Goal: Task Accomplishment & Management: Manage account settings

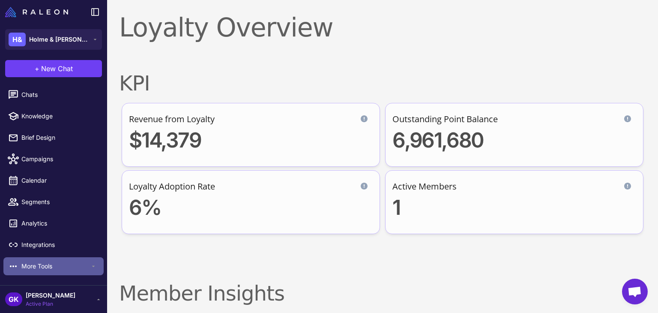
click at [49, 263] on span "More Tools" at bounding box center [55, 265] width 69 height 9
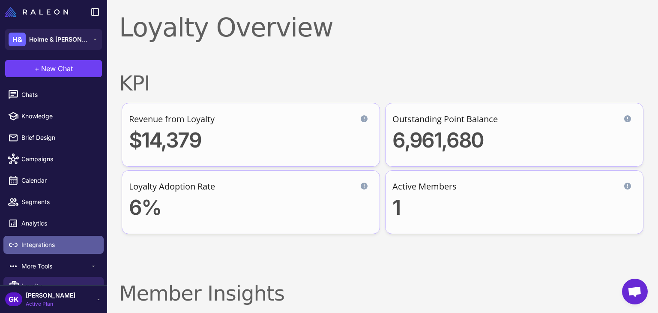
scroll to position [35, 0]
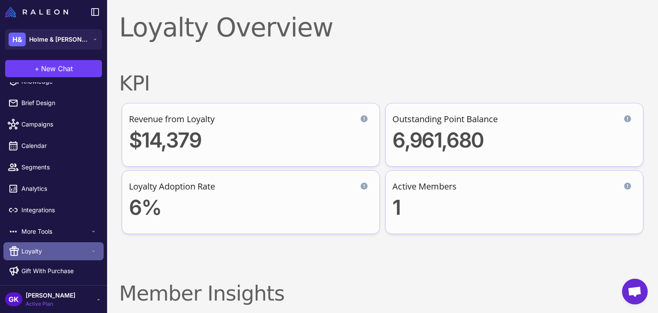
click at [53, 248] on span "Loyalty" at bounding box center [55, 250] width 69 height 9
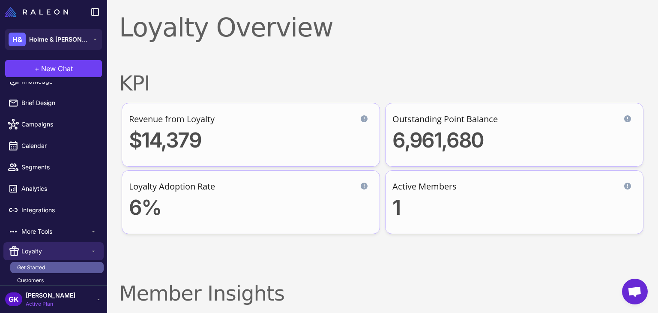
scroll to position [150, 0]
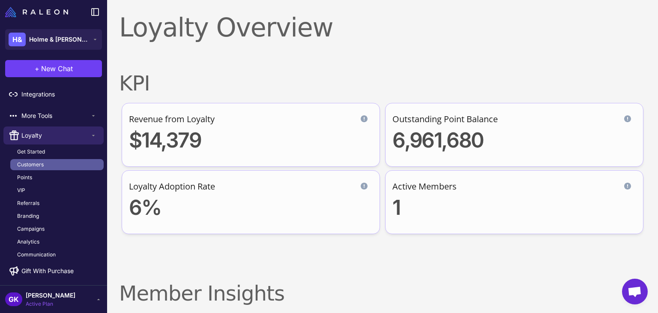
click at [42, 162] on span "Customers" at bounding box center [30, 165] width 27 height 8
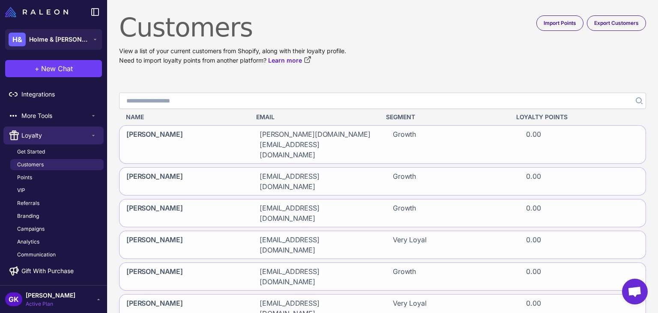
click at [278, 105] on input "Search" at bounding box center [382, 101] width 527 height 16
paste input "**********"
type input "**********"
click button "Search" at bounding box center [638, 101] width 15 height 16
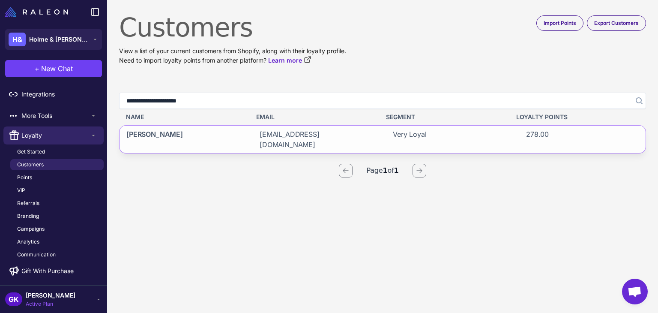
click at [146, 134] on span "[PERSON_NAME]" at bounding box center [154, 139] width 57 height 21
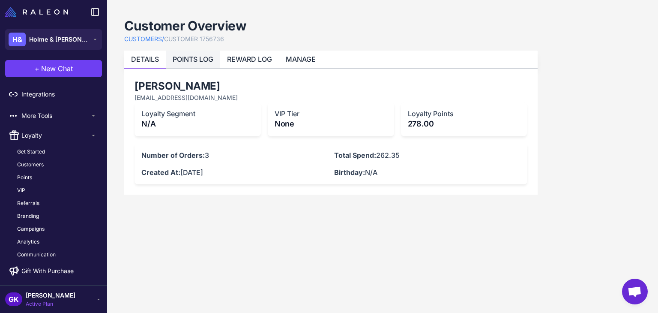
click at [178, 59] on link "POINTS LOG" at bounding box center [193, 59] width 41 height 9
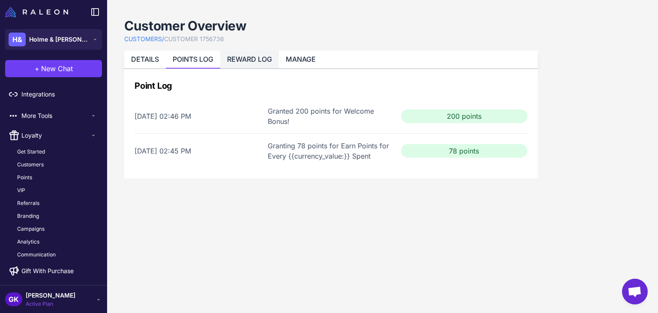
click at [244, 57] on link "REWARD LOG" at bounding box center [249, 59] width 45 height 9
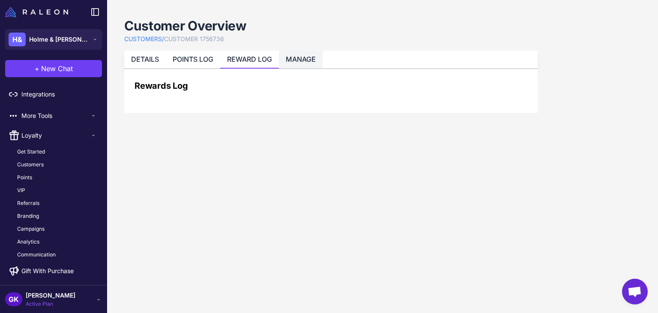
click at [311, 60] on link "MANAGE" at bounding box center [301, 59] width 30 height 9
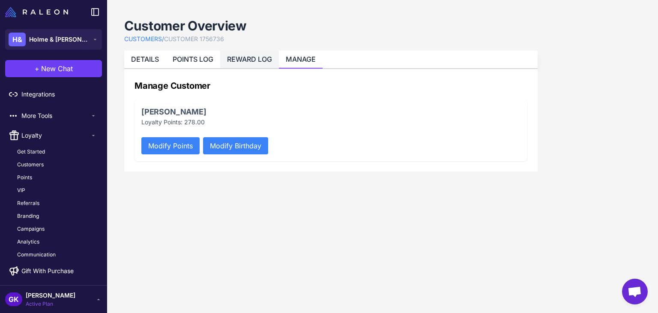
click at [260, 59] on link "REWARD LOG" at bounding box center [249, 59] width 45 height 9
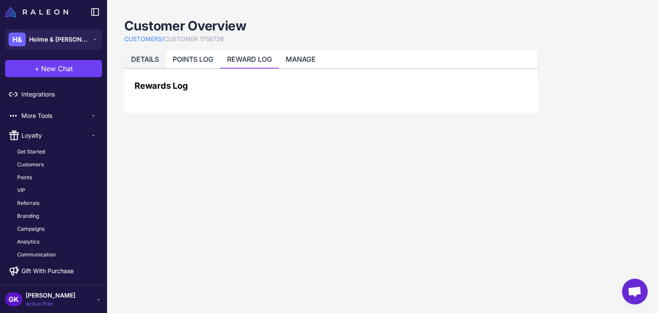
click at [149, 59] on link "DETAILS" at bounding box center [145, 59] width 28 height 9
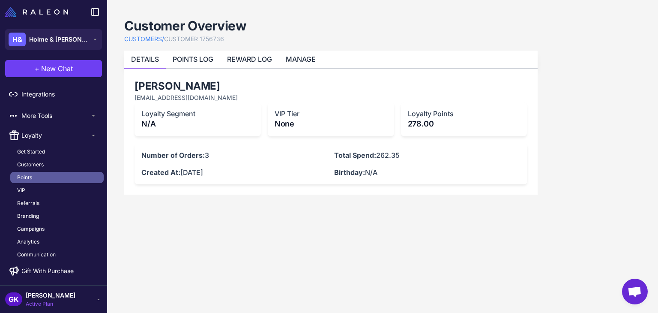
click at [43, 178] on link "Points" at bounding box center [56, 177] width 93 height 11
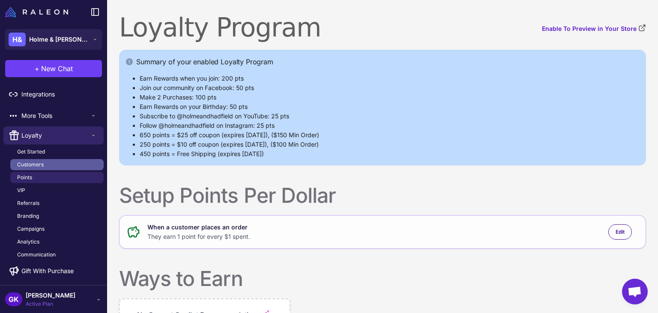
click at [39, 159] on link "Customers" at bounding box center [56, 164] width 93 height 11
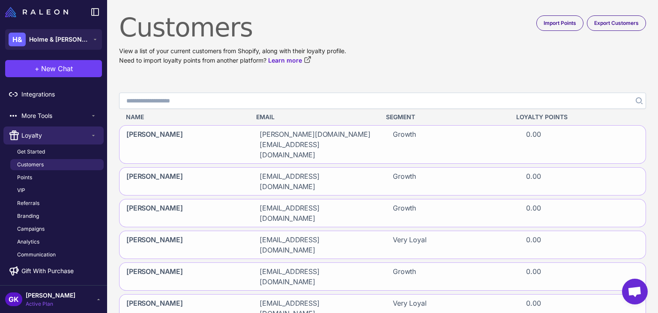
click at [224, 99] on input "Search" at bounding box center [382, 101] width 527 height 16
paste input "**********"
type input "**********"
click button "Search" at bounding box center [638, 101] width 15 height 16
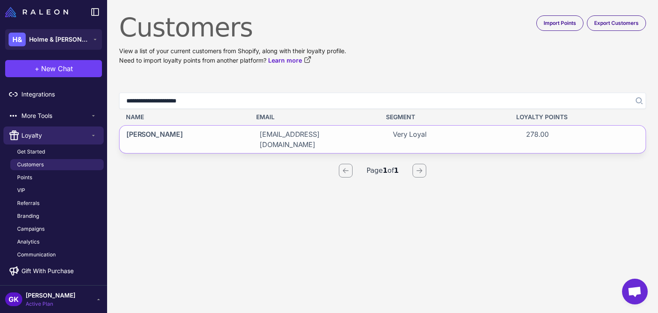
click at [263, 131] on span "[EMAIL_ADDRESS][DOMAIN_NAME]" at bounding box center [316, 139] width 113 height 21
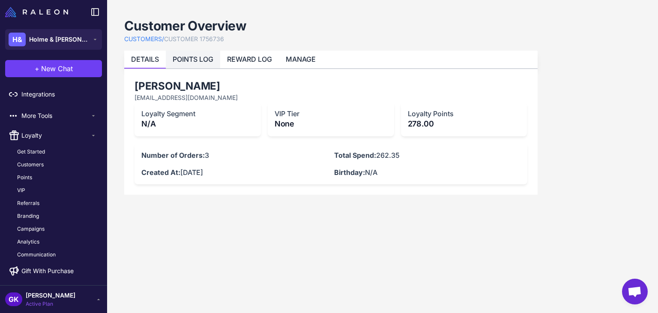
click at [189, 55] on link "POINTS LOG" at bounding box center [193, 59] width 41 height 9
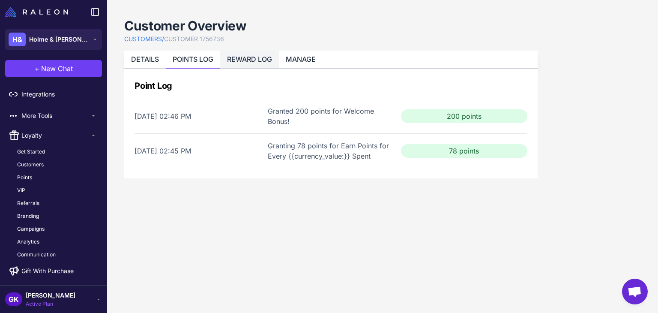
click at [251, 57] on link "REWARD LOG" at bounding box center [249, 59] width 45 height 9
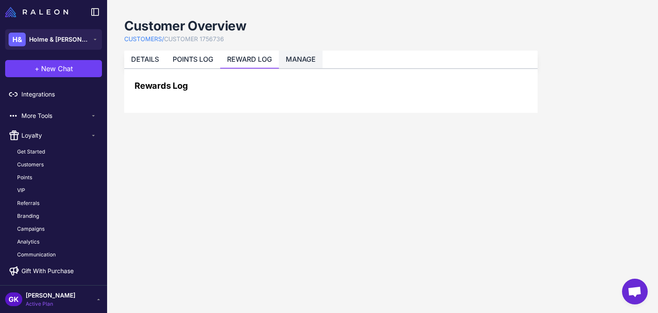
click at [302, 57] on link "MANAGE" at bounding box center [301, 59] width 30 height 9
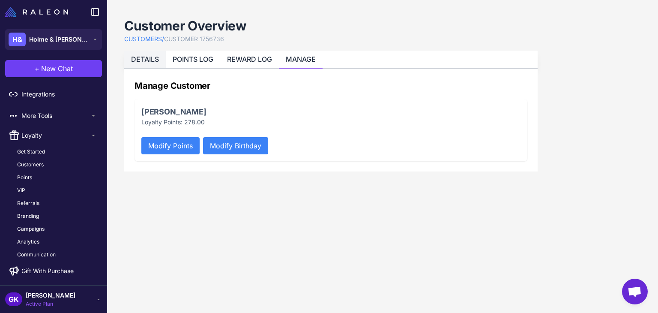
click at [132, 61] on link "DETAILS" at bounding box center [145, 59] width 28 height 9
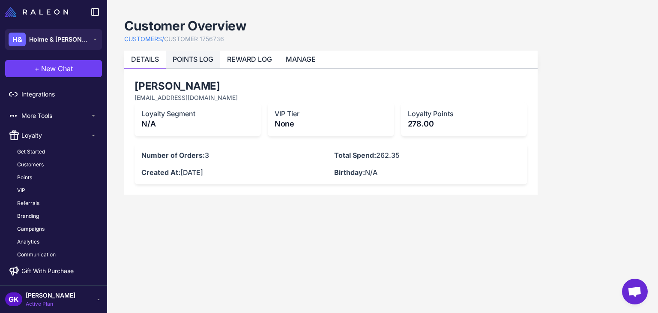
click at [185, 61] on link "POINTS LOG" at bounding box center [193, 59] width 41 height 9
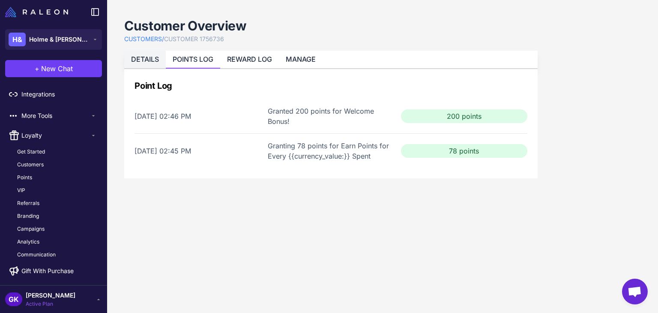
click at [132, 57] on link "DETAILS" at bounding box center [145, 59] width 28 height 9
